Goal: Transaction & Acquisition: Purchase product/service

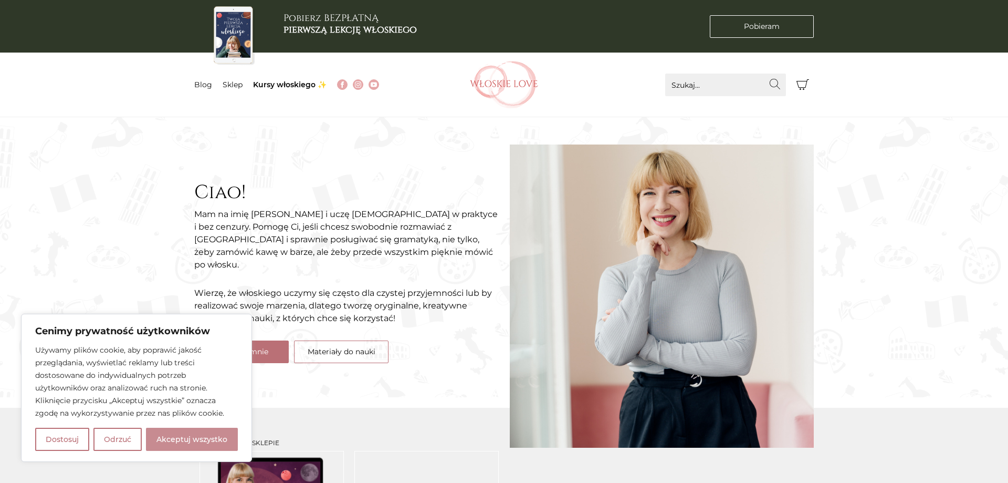
click at [173, 440] on button "Akceptuj wszystko" at bounding box center [192, 439] width 92 height 23
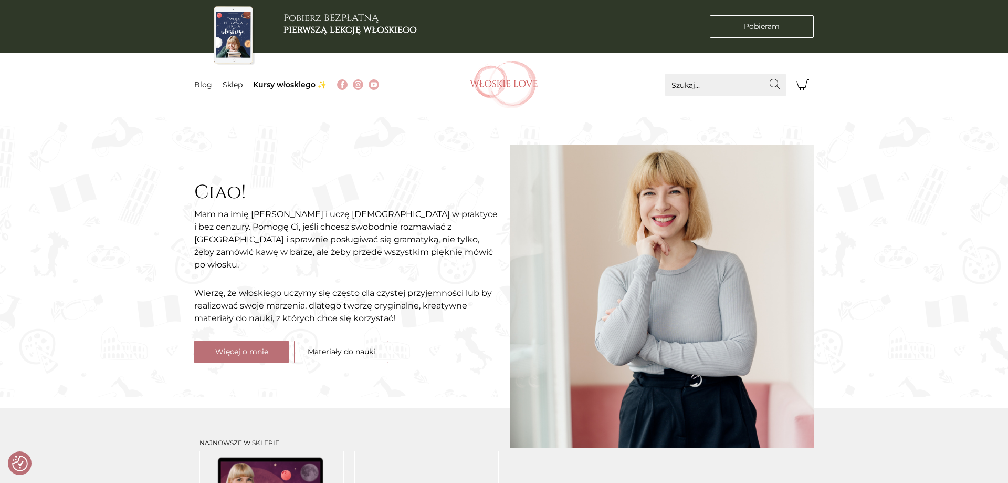
checkbox input "true"
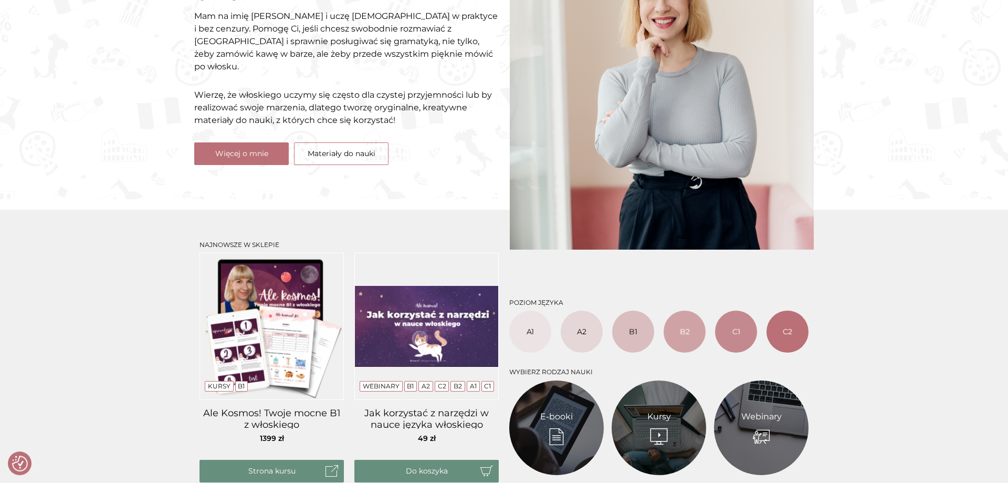
scroll to position [268, 0]
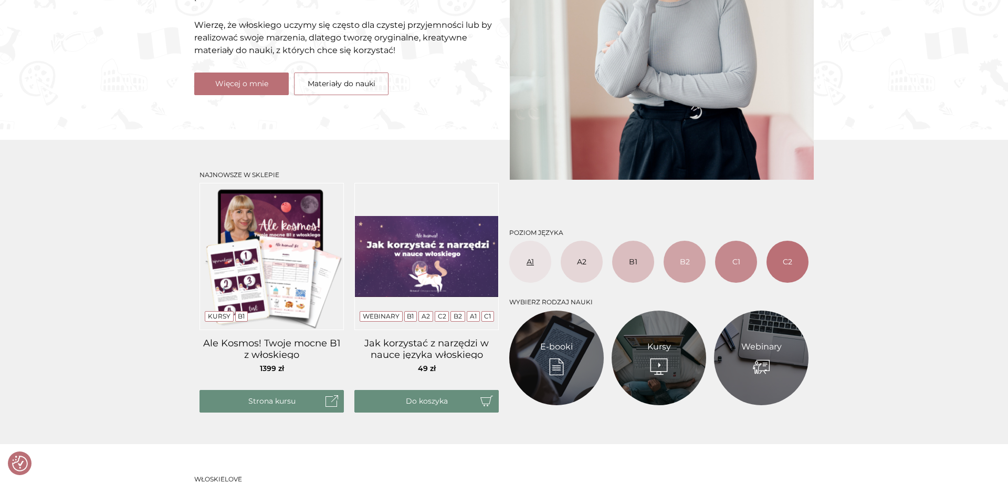
click at [543, 265] on link "A1" at bounding box center [530, 262] width 42 height 42
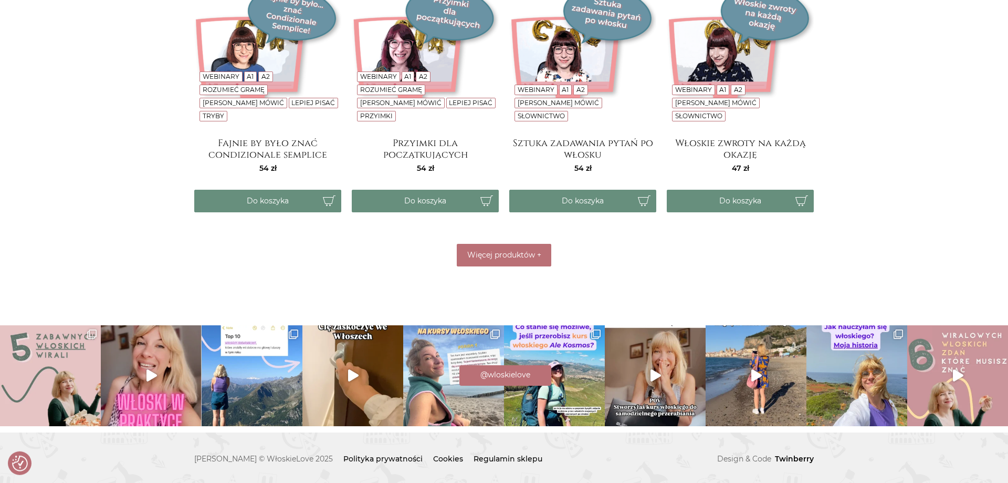
scroll to position [520, 0]
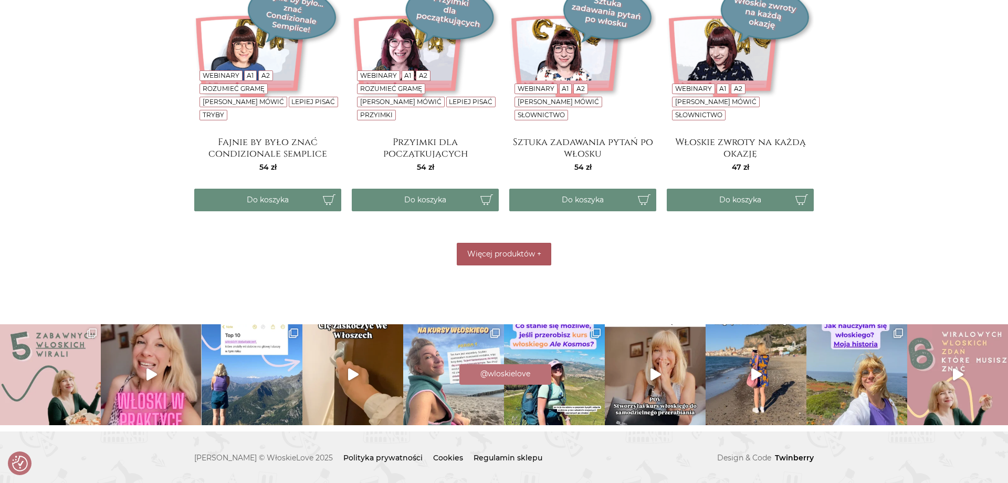
click at [523, 257] on span "Więcej produktów" at bounding box center [501, 253] width 68 height 9
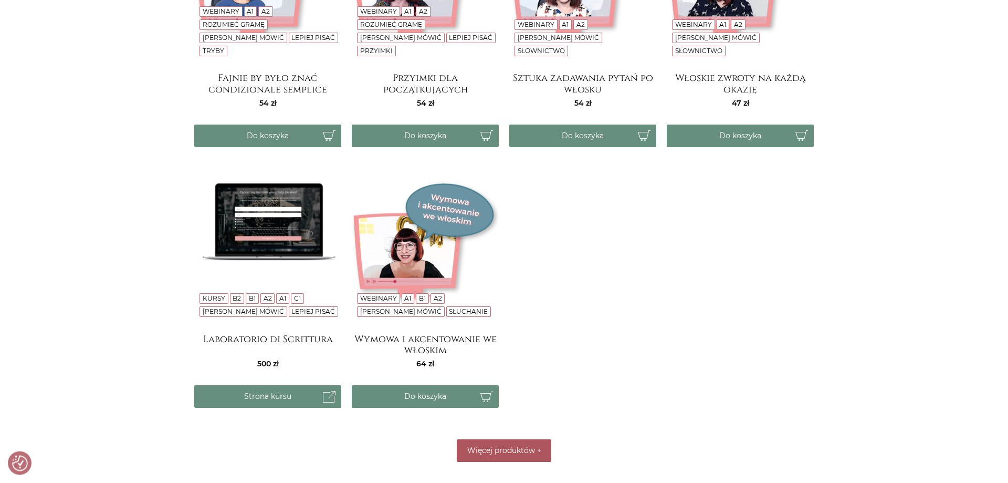
scroll to position [681, 0]
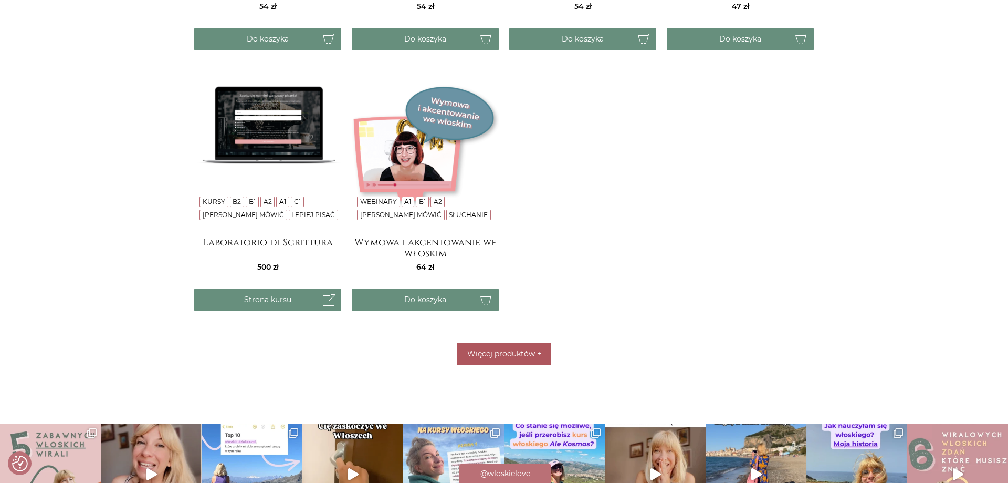
click at [400, 164] on img at bounding box center [425, 155] width 147 height 147
